Goal: Task Accomplishment & Management: Manage account settings

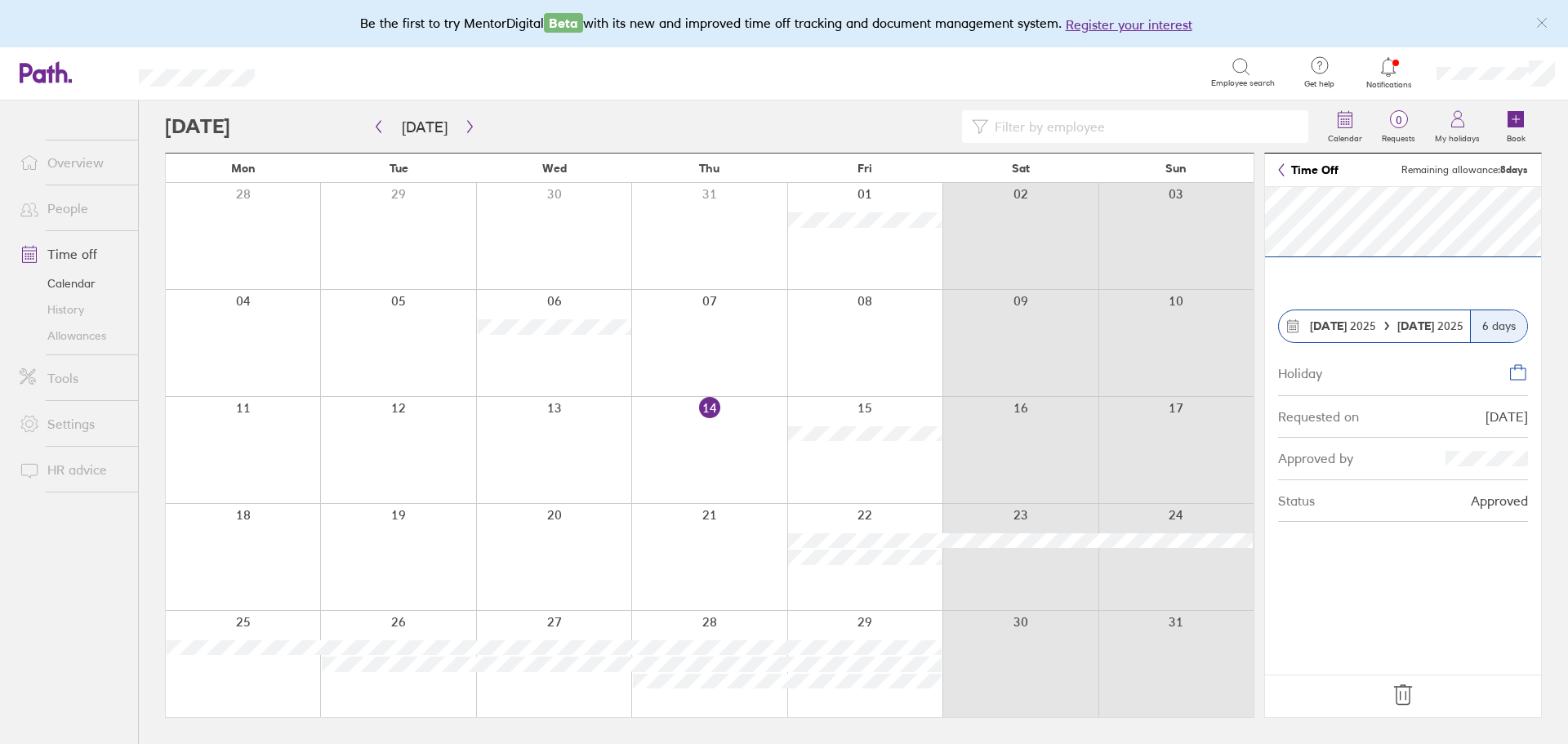
click at [1411, 693] on icon at bounding box center [1403, 695] width 26 height 26
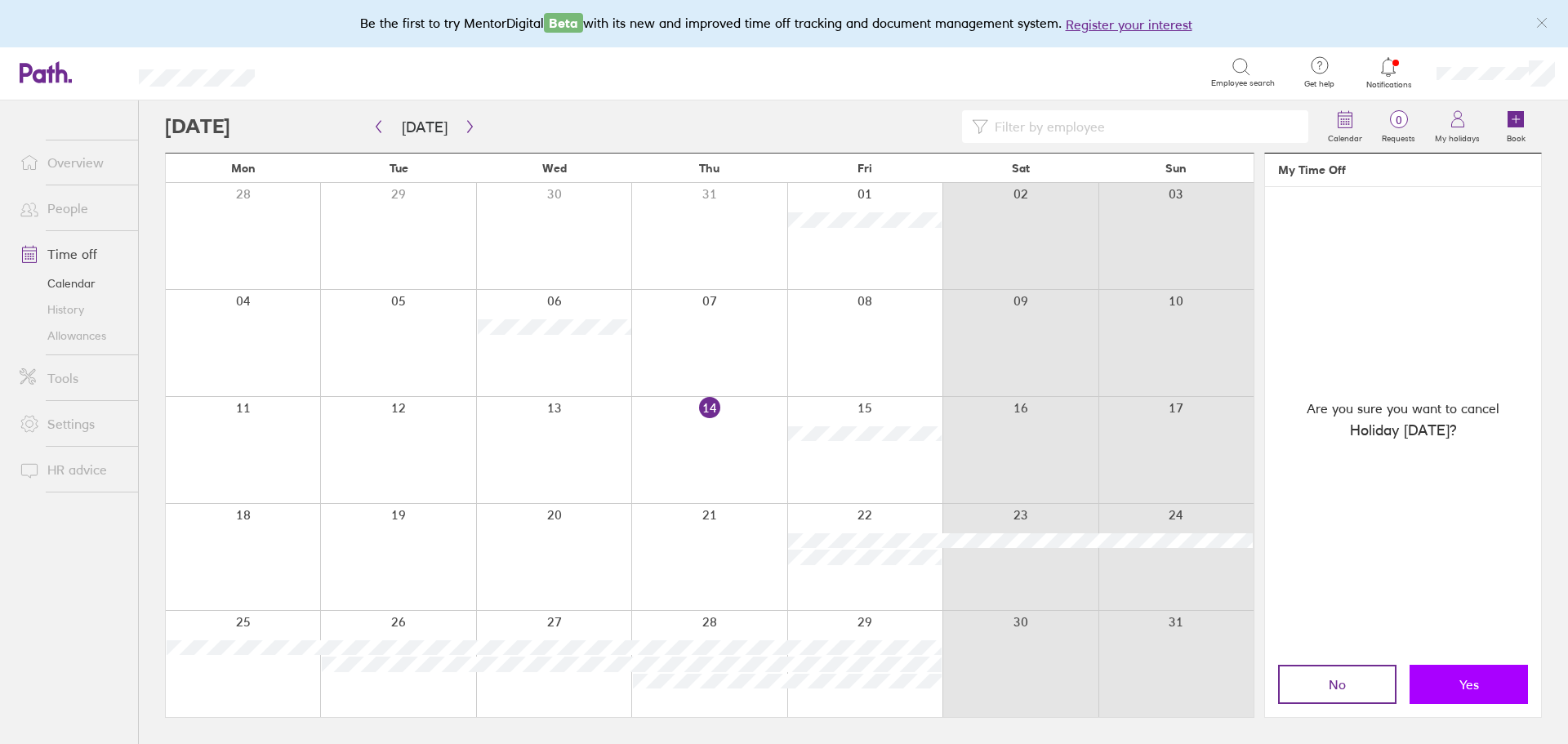
click at [1488, 687] on button "Yes" at bounding box center [1469, 685] width 118 height 39
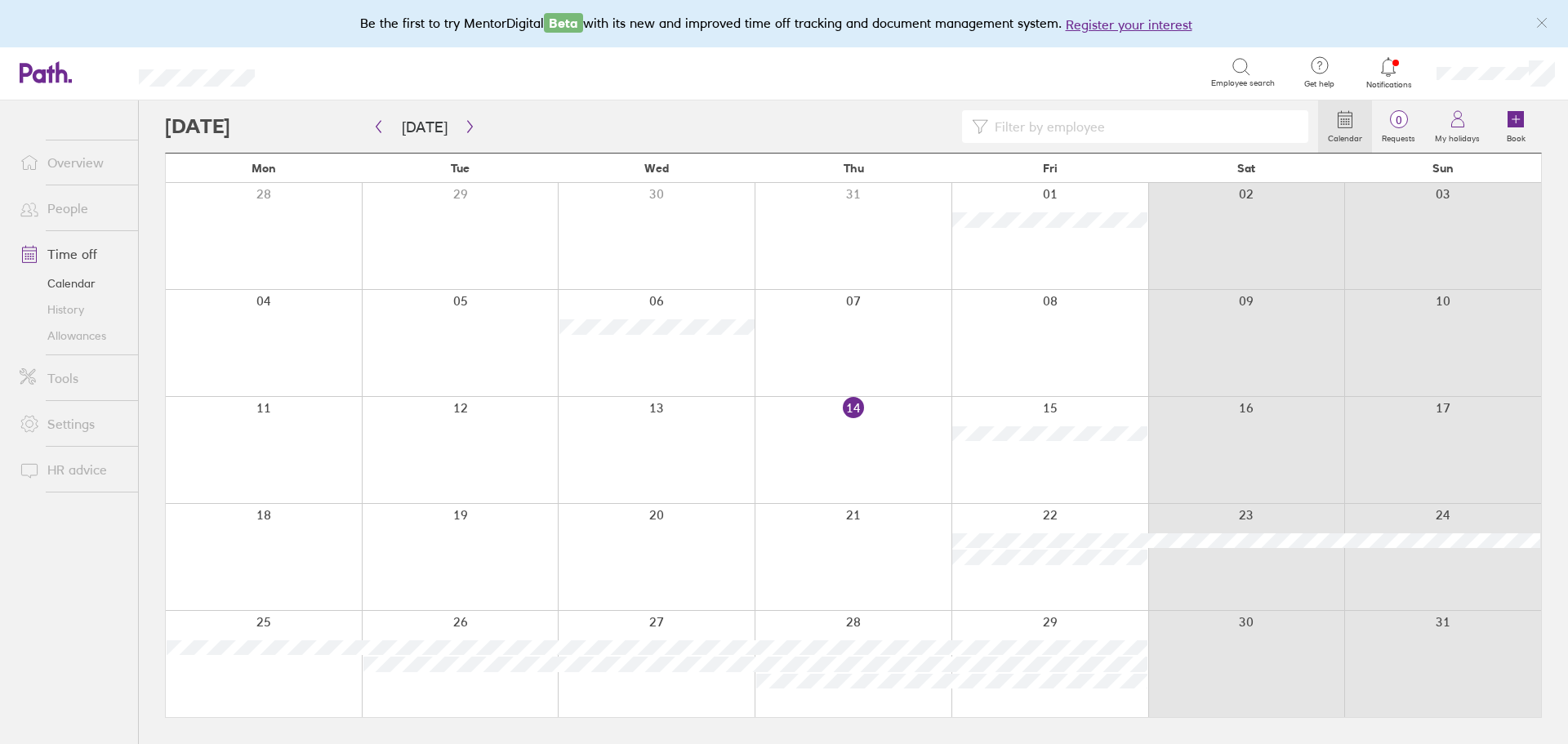
click at [1089, 513] on div at bounding box center [1050, 556] width 197 height 106
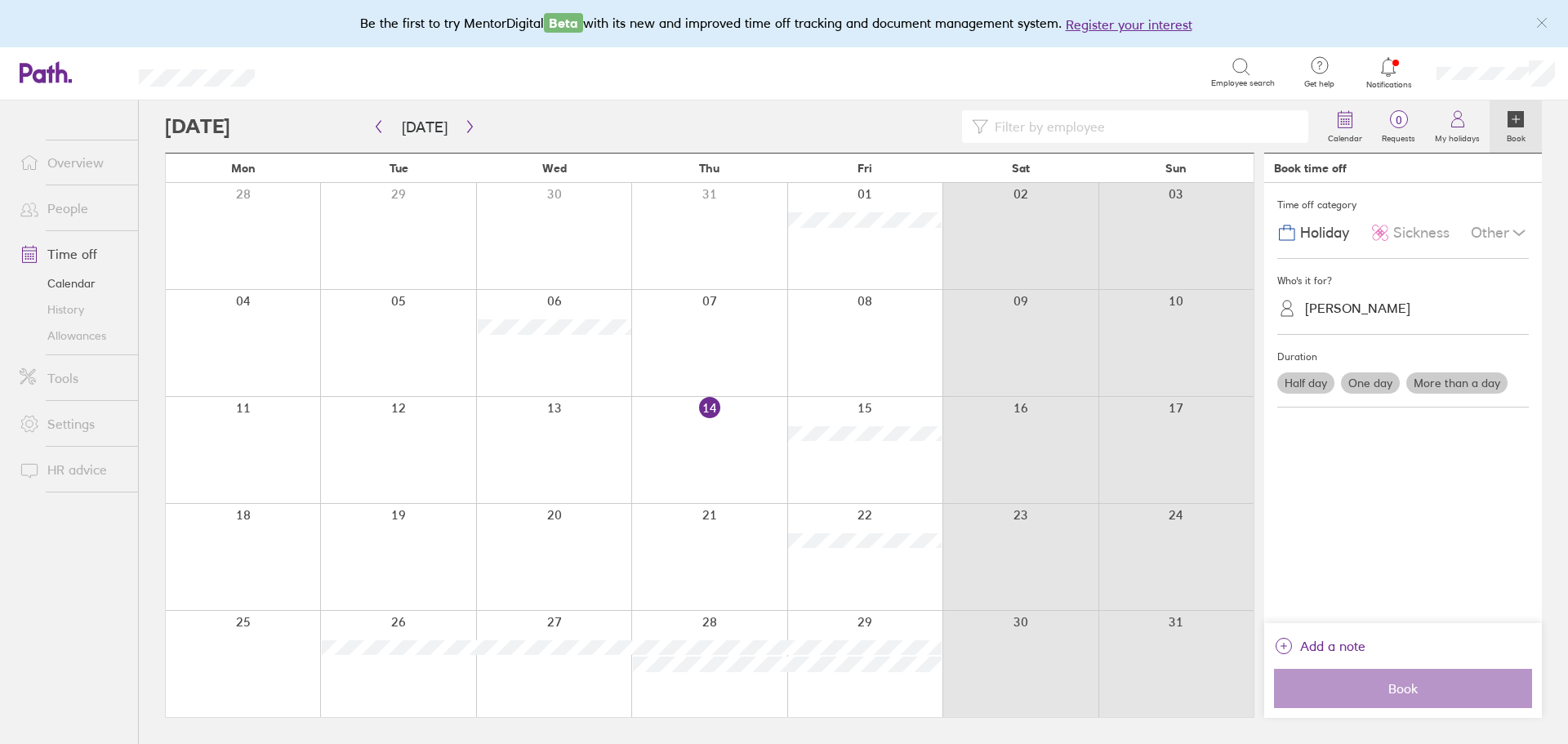
click at [1362, 309] on div "[PERSON_NAME]" at bounding box center [1357, 308] width 105 height 16
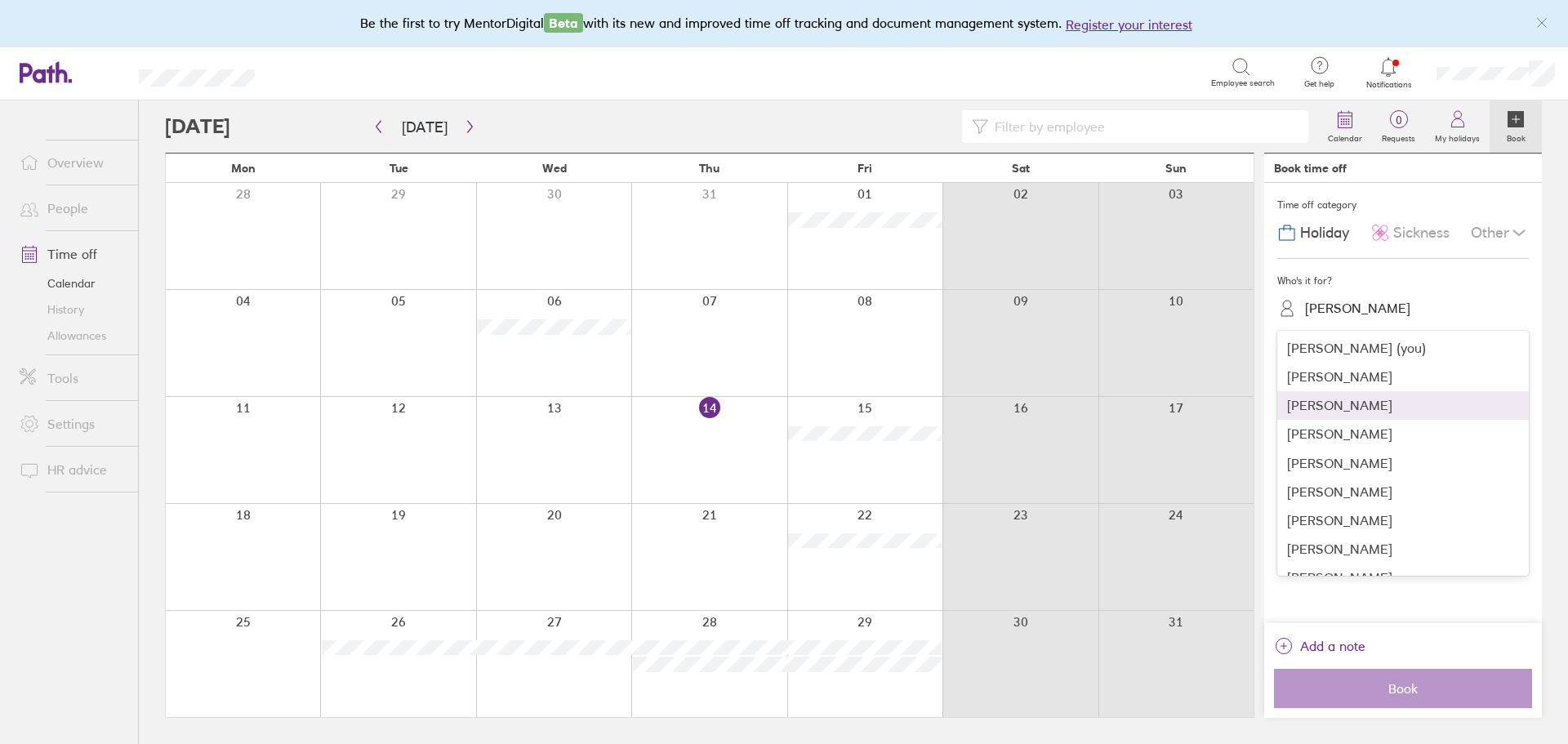
click at [1359, 403] on div "[PERSON_NAME]" at bounding box center [1402, 405] width 252 height 29
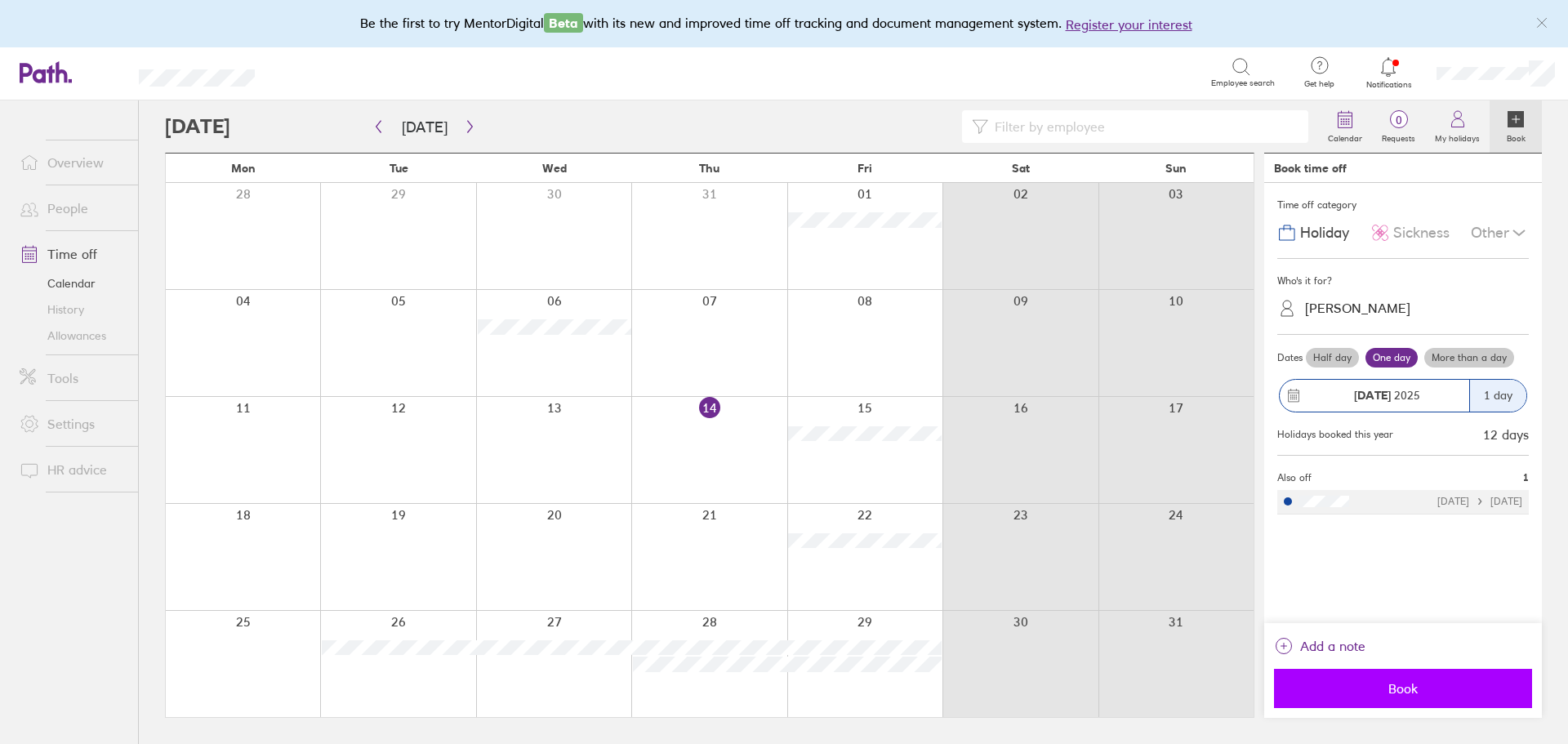
click at [1443, 684] on span "Book" at bounding box center [1402, 688] width 235 height 15
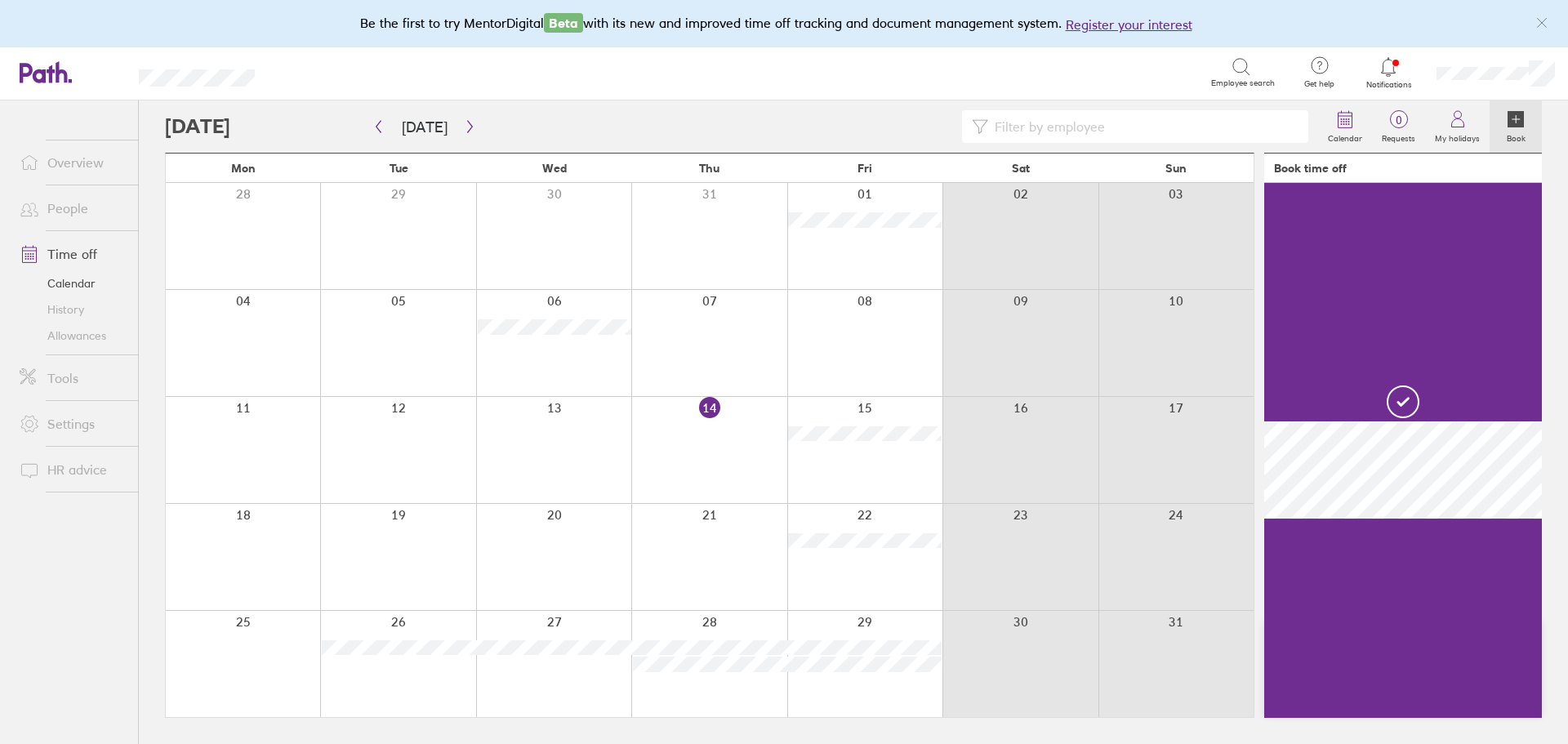
click at [401, 688] on div at bounding box center [397, 664] width 155 height 106
click at [396, 673] on div at bounding box center [397, 664] width 155 height 106
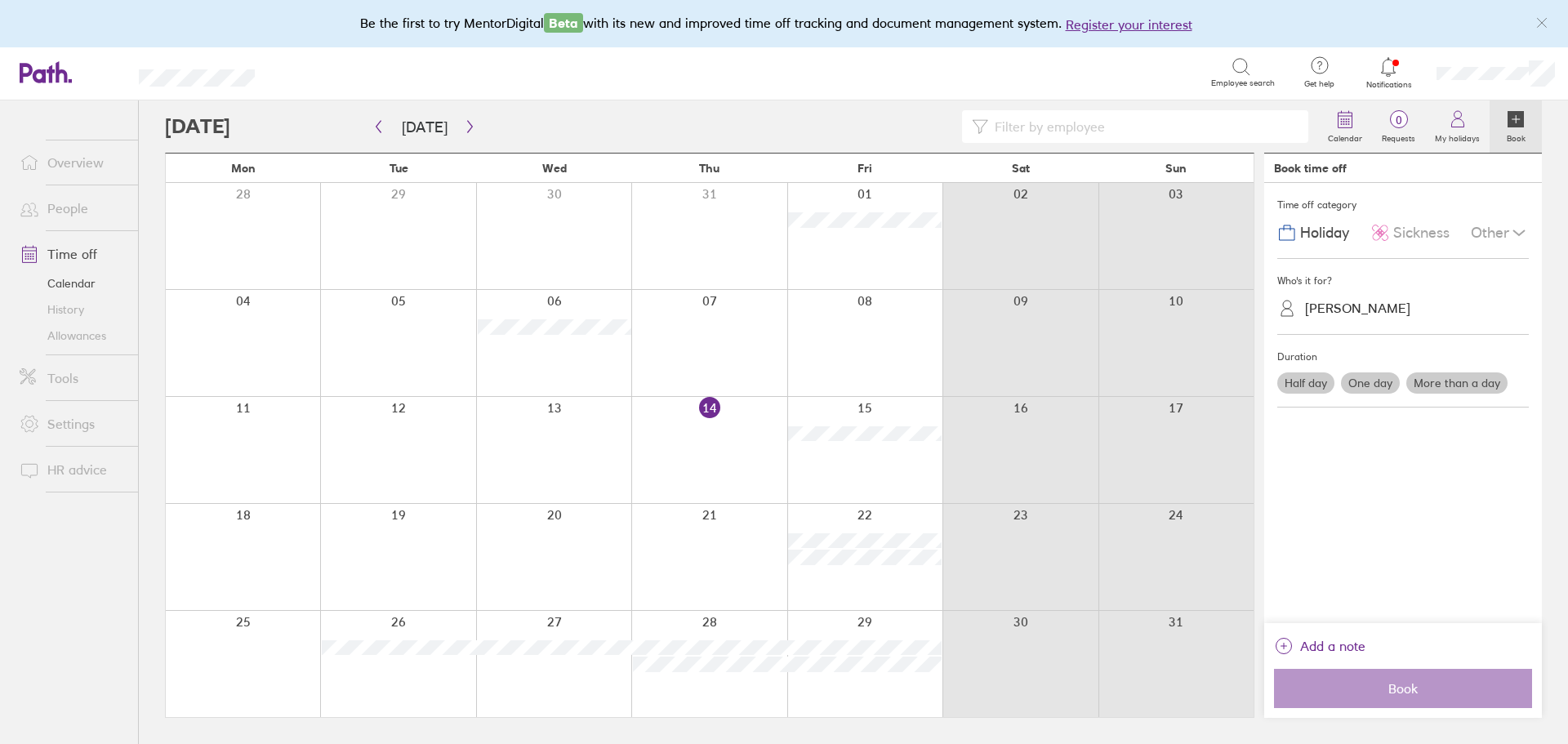
click at [399, 673] on div at bounding box center [397, 664] width 155 height 106
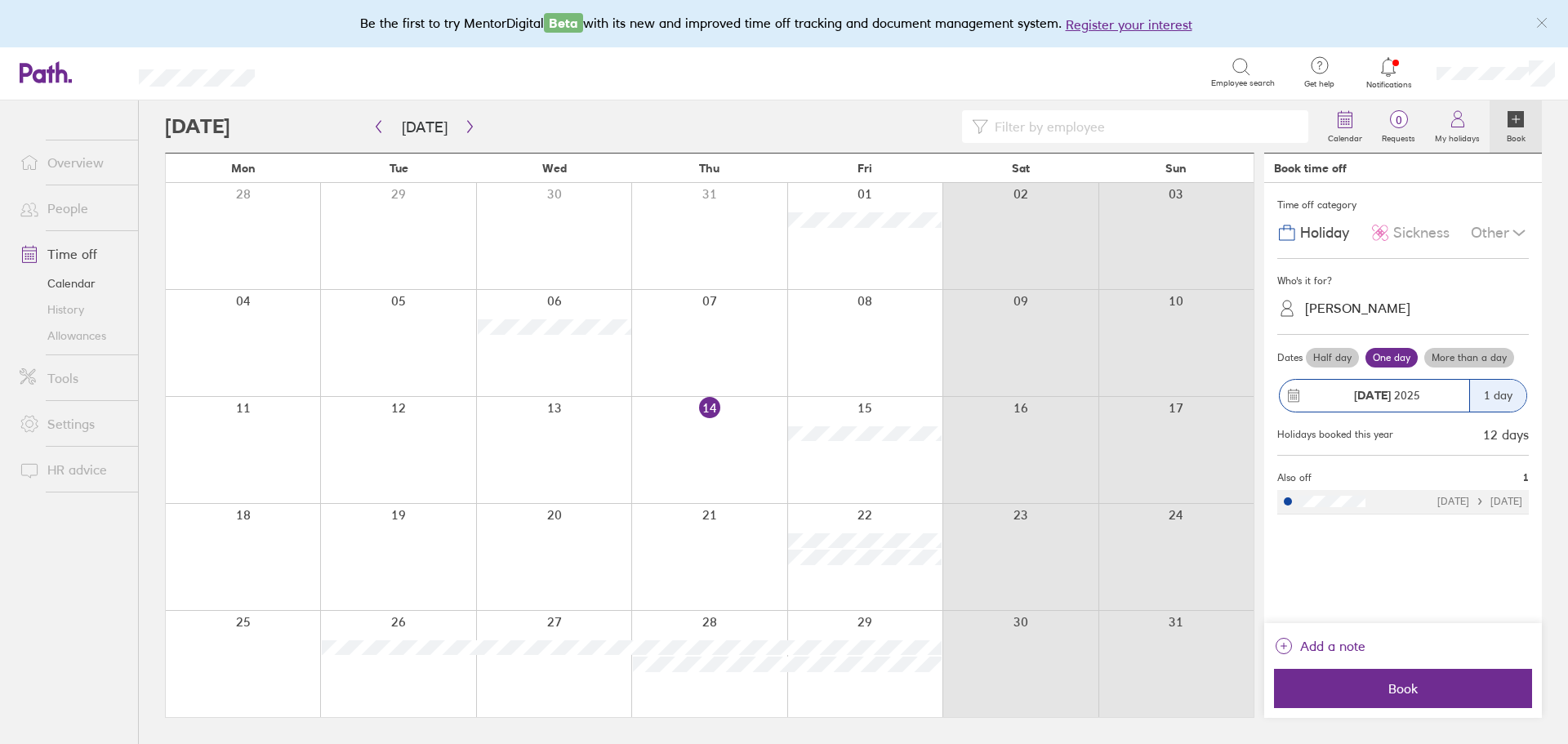
click at [1463, 364] on label "More than a day" at bounding box center [1470, 358] width 90 height 20
click at [0, 0] on input "More than a day" at bounding box center [0, 0] width 0 height 0
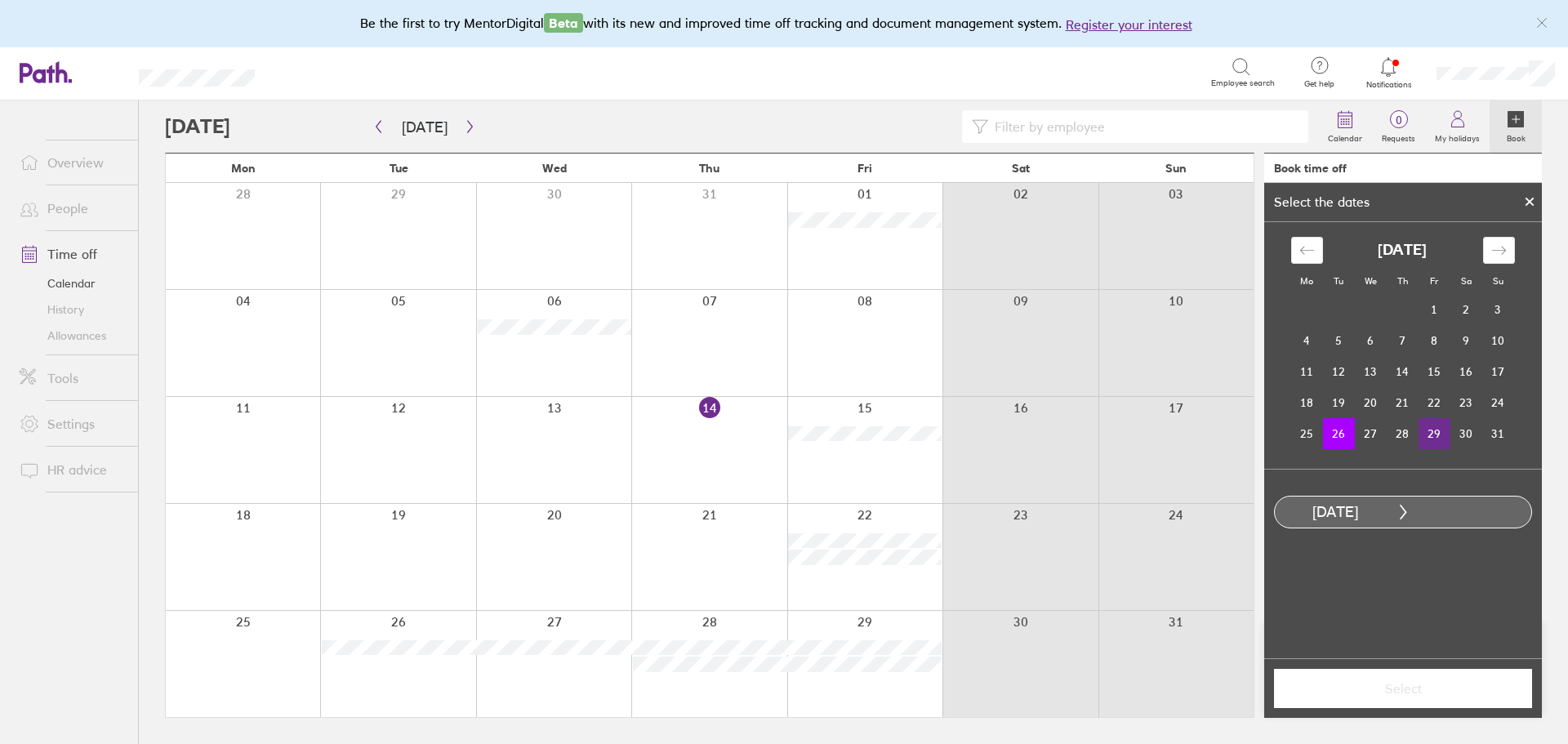
click at [1436, 436] on td "29" at bounding box center [1434, 434] width 32 height 31
click at [1449, 690] on span "Select" at bounding box center [1402, 688] width 235 height 15
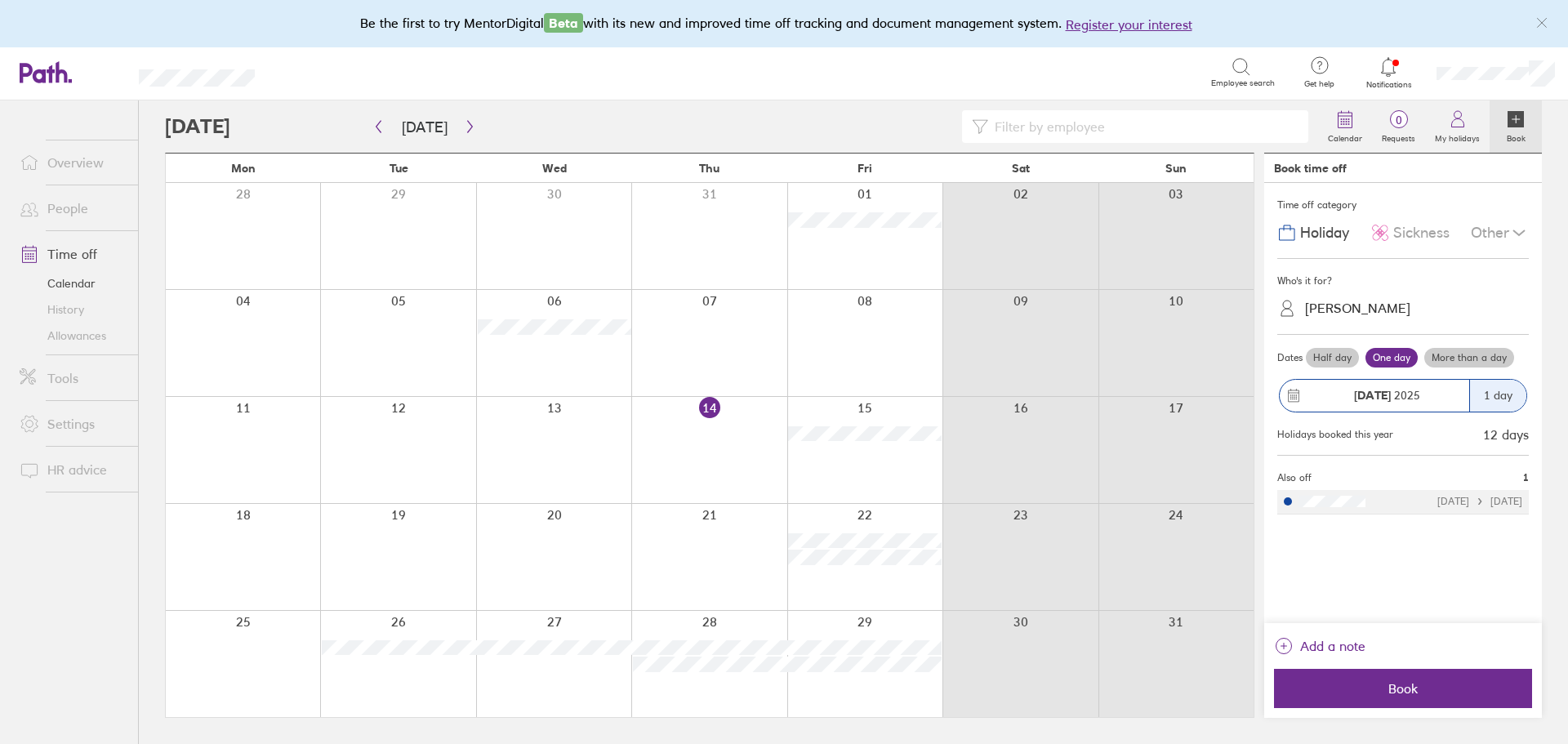
click at [1414, 290] on div "Who's it for?" at bounding box center [1402, 281] width 252 height 25
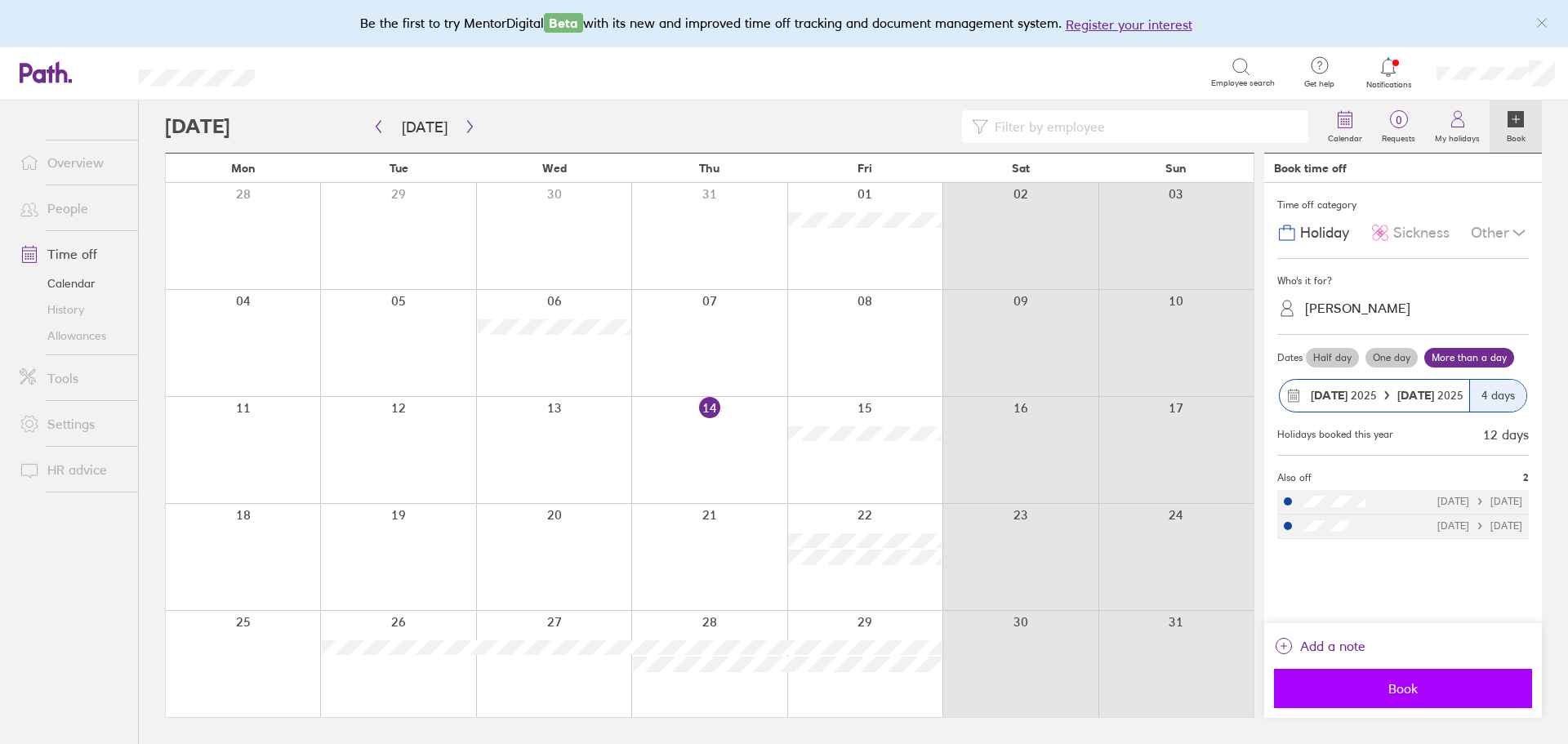
click at [1421, 682] on span "Book" at bounding box center [1402, 688] width 235 height 15
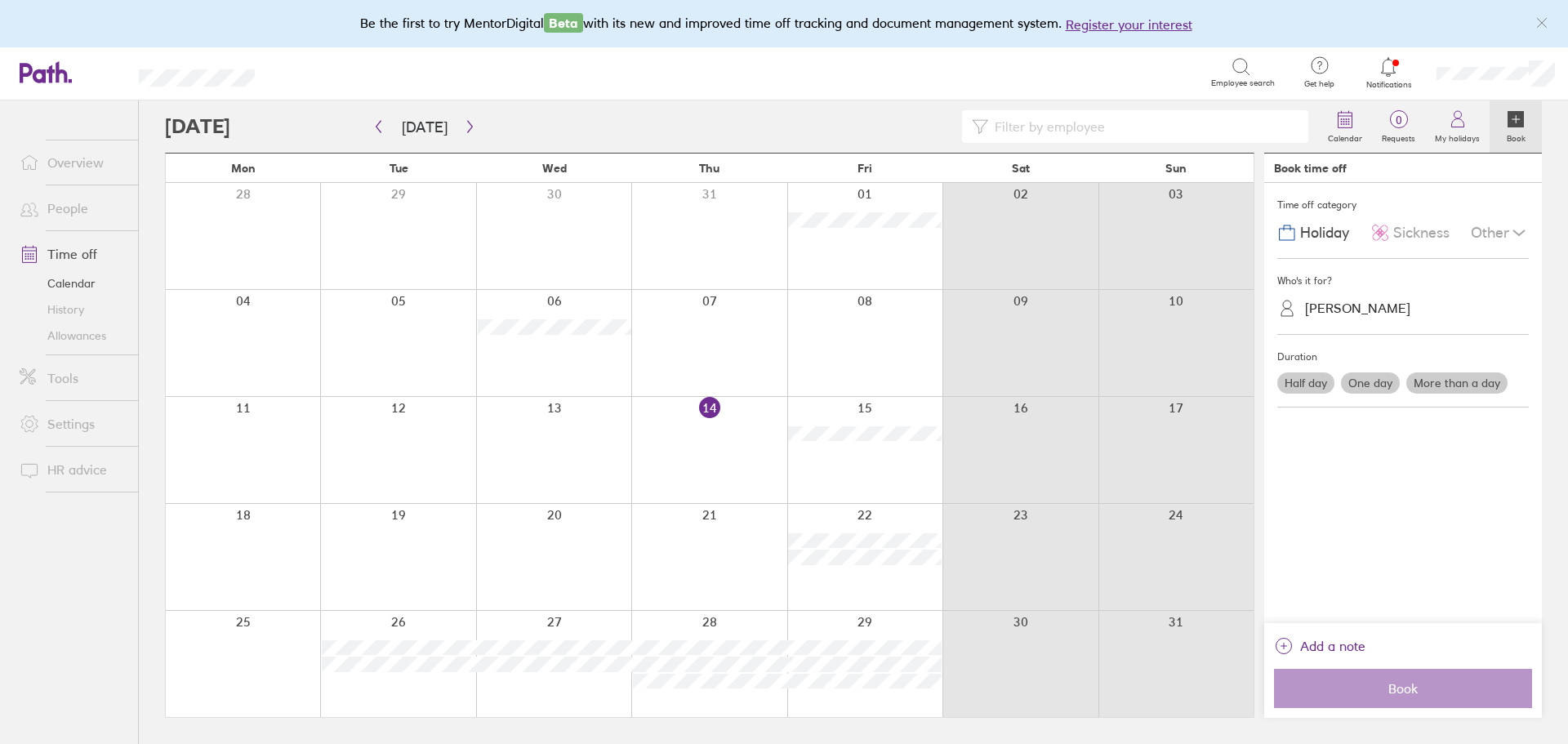
click at [258, 656] on div at bounding box center [243, 664] width 154 height 106
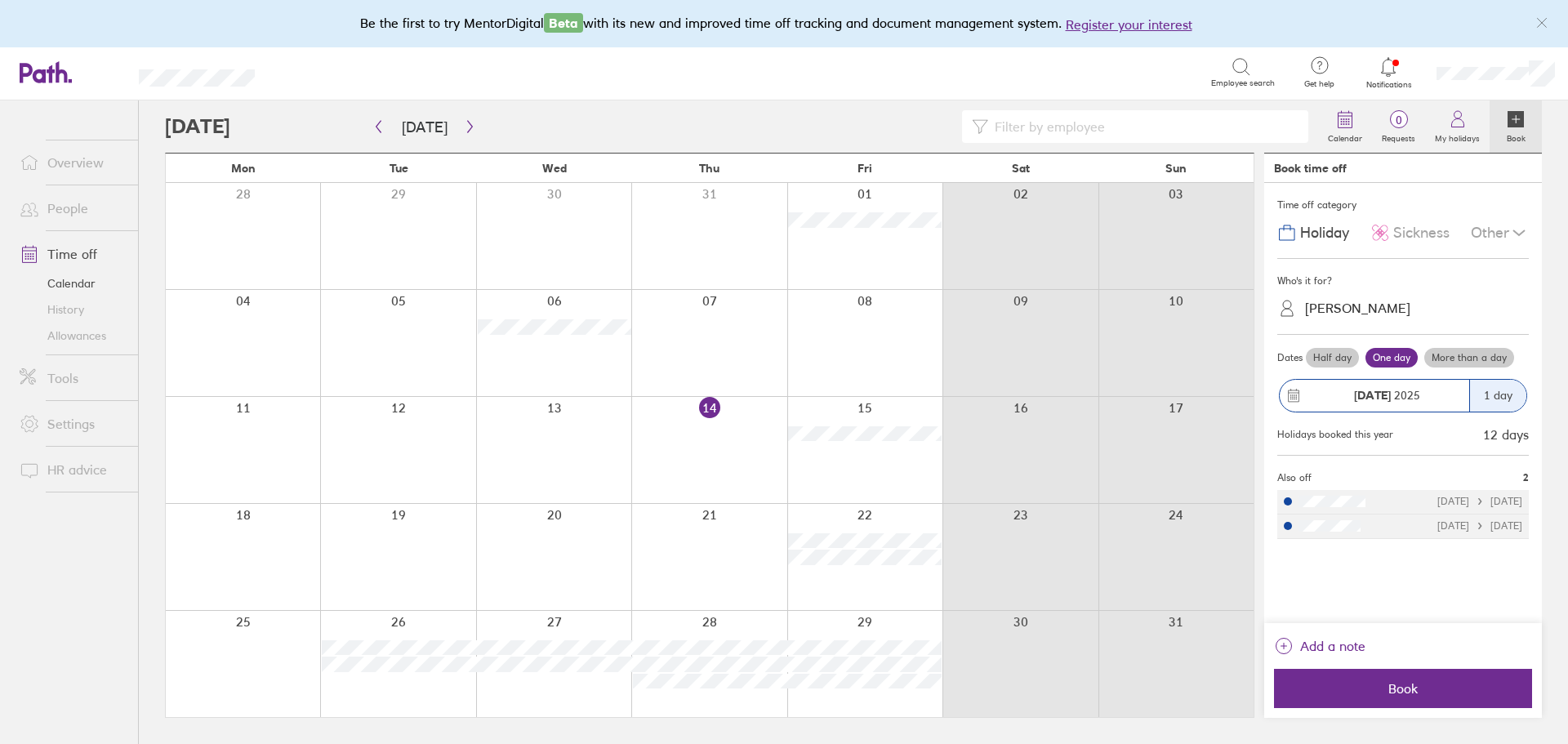
click at [914, 74] on div "Search" at bounding box center [751, 72] width 920 height 25
click at [1397, 71] on icon at bounding box center [1388, 67] width 20 height 20
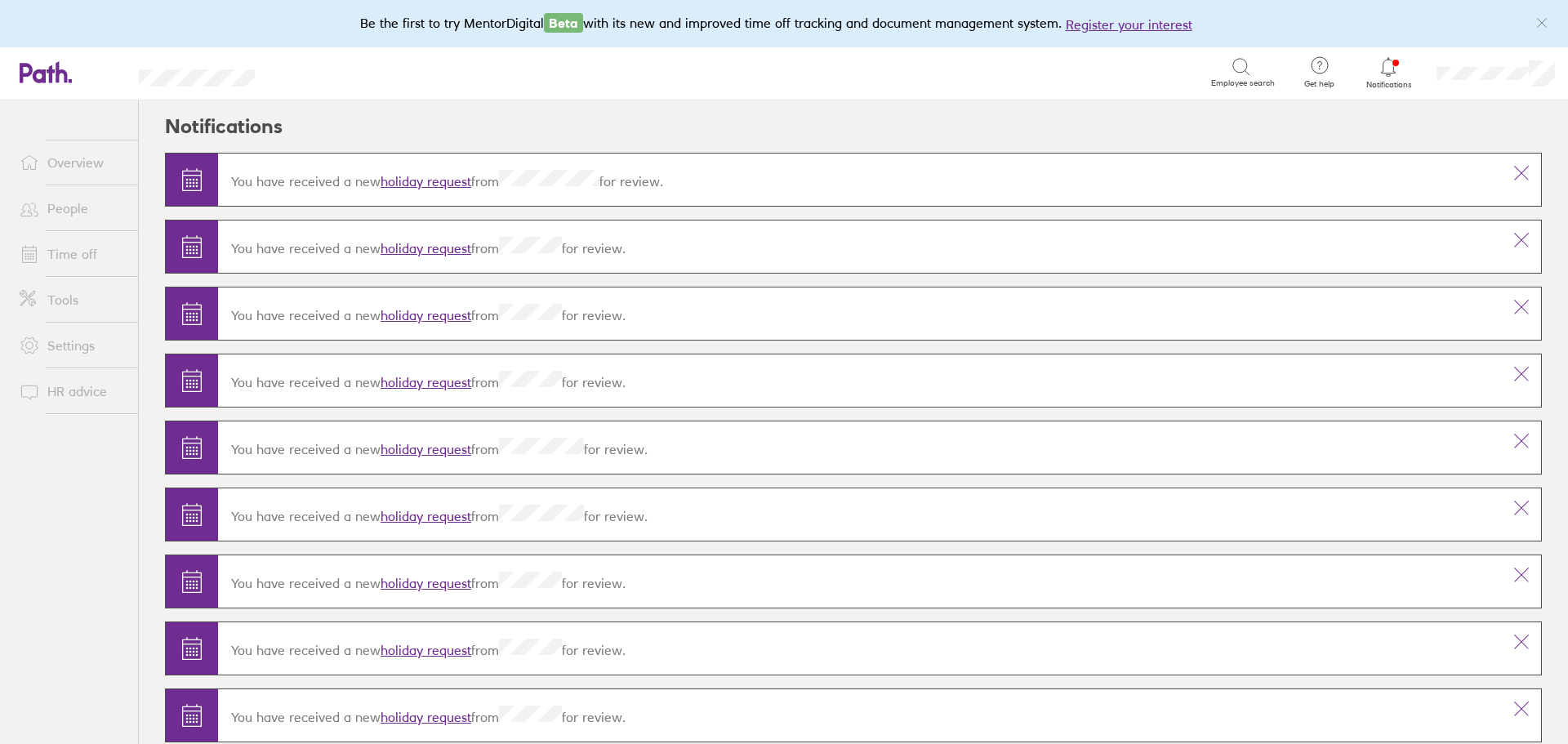
click at [1397, 71] on icon at bounding box center [1388, 67] width 20 height 20
click at [57, 260] on link "Time off" at bounding box center [72, 254] width 131 height 33
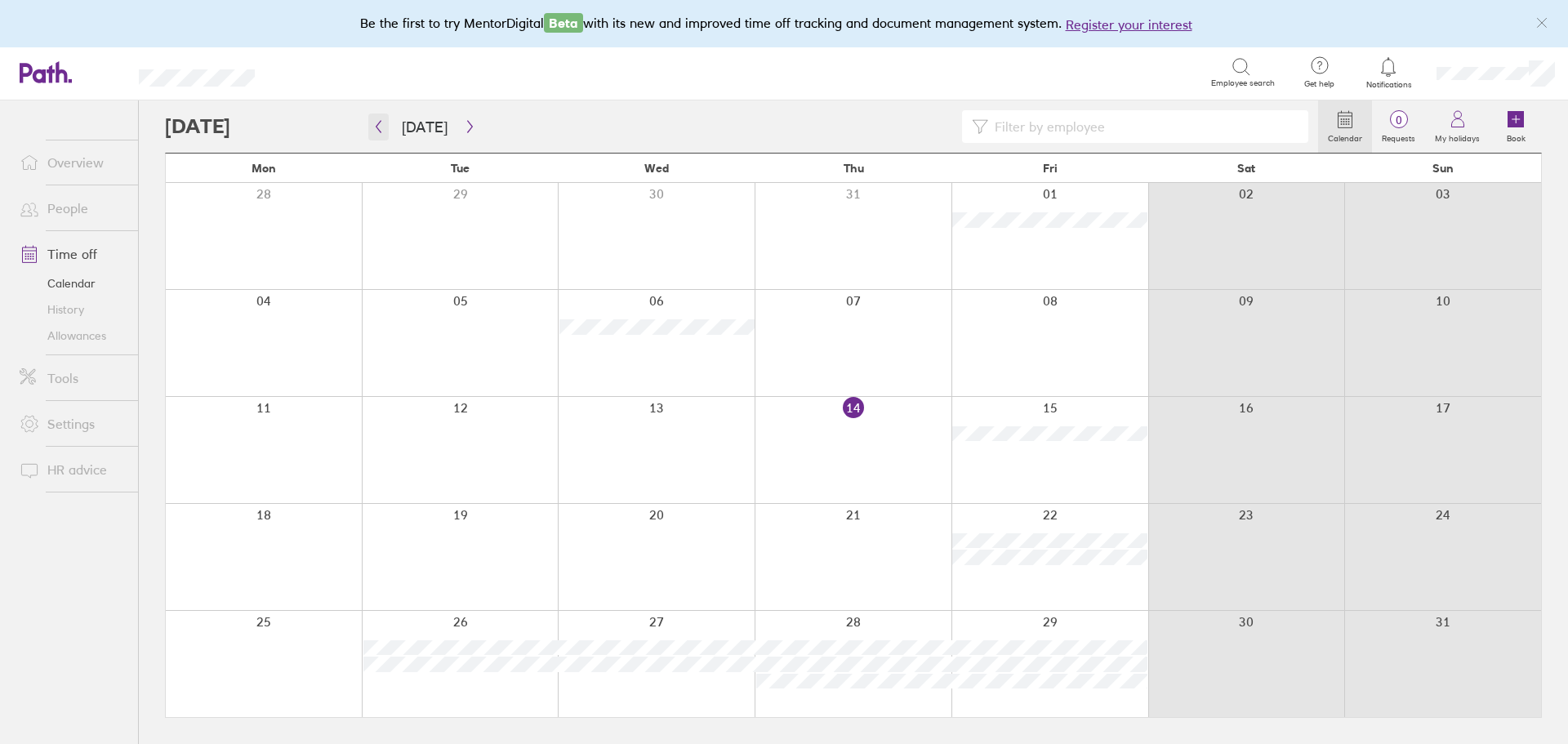
click at [381, 122] on icon "button" at bounding box center [378, 126] width 12 height 13
click at [464, 125] on icon "button" at bounding box center [470, 126] width 12 height 13
